Goal: Communication & Community: Connect with others

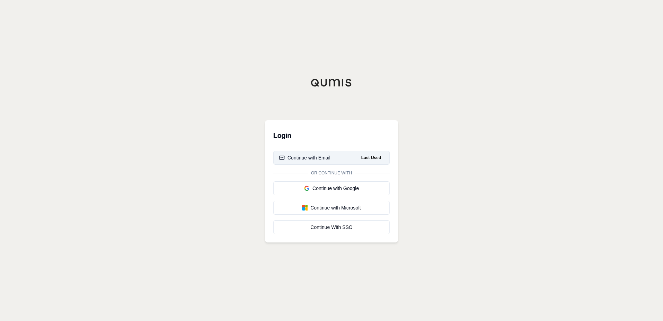
click at [307, 157] on div "Continue with Email" at bounding box center [304, 157] width 51 height 7
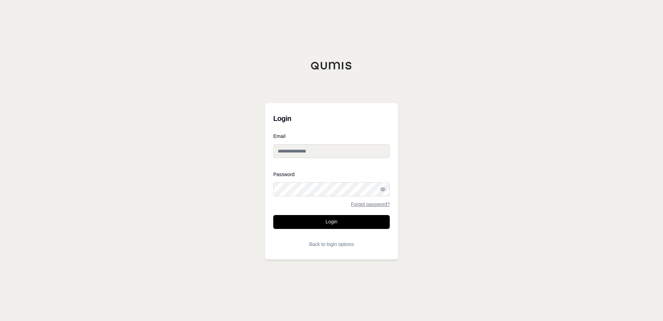
click at [317, 149] on input "Email" at bounding box center [331, 151] width 117 height 14
type input "**********"
click at [340, 219] on button "Login" at bounding box center [331, 222] width 117 height 14
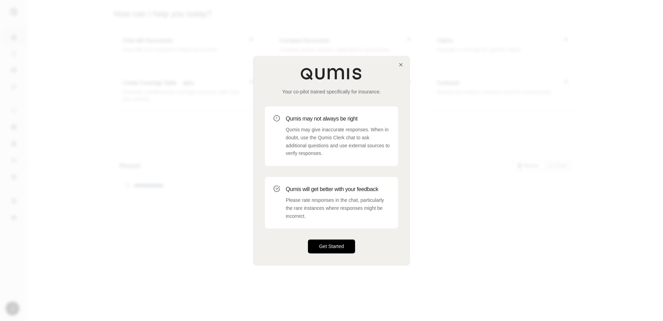
click at [334, 247] on button "Get Started" at bounding box center [331, 246] width 47 height 14
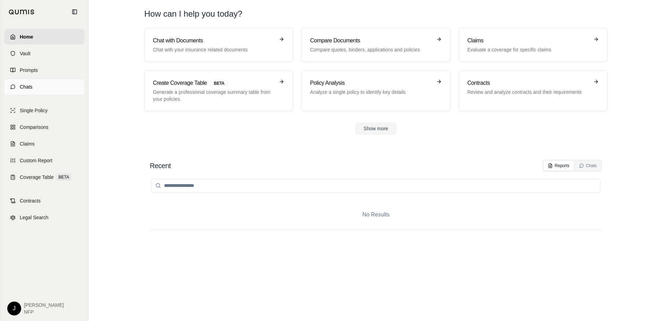
click at [24, 86] on span "Chats" at bounding box center [26, 86] width 13 height 7
